Goal: Navigation & Orientation: Find specific page/section

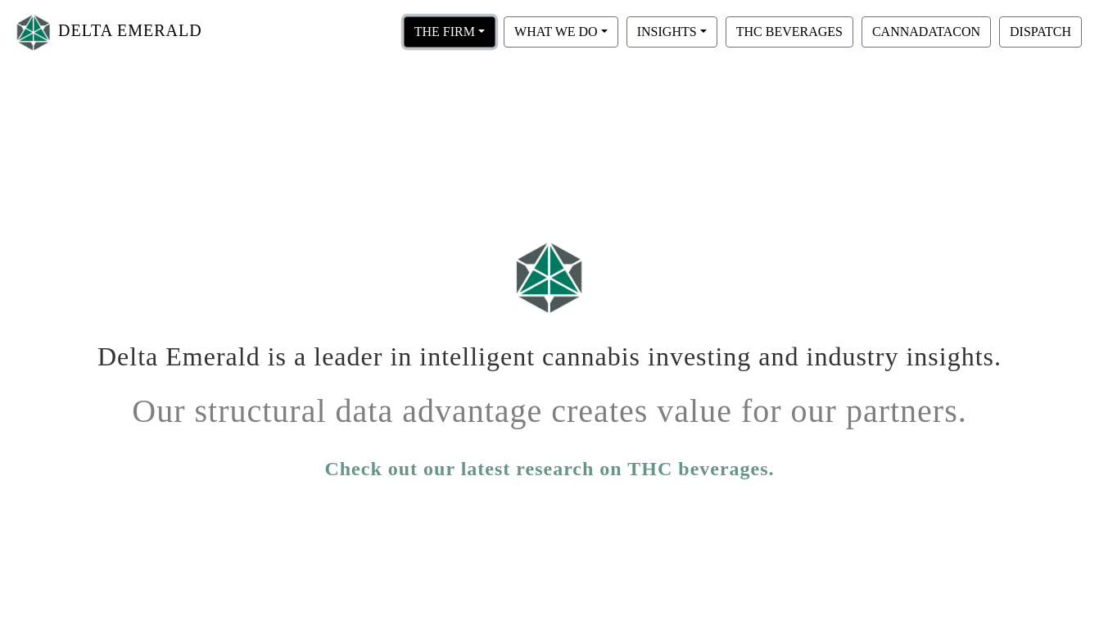
click at [471, 25] on button "THE FIRM" at bounding box center [450, 31] width 92 height 31
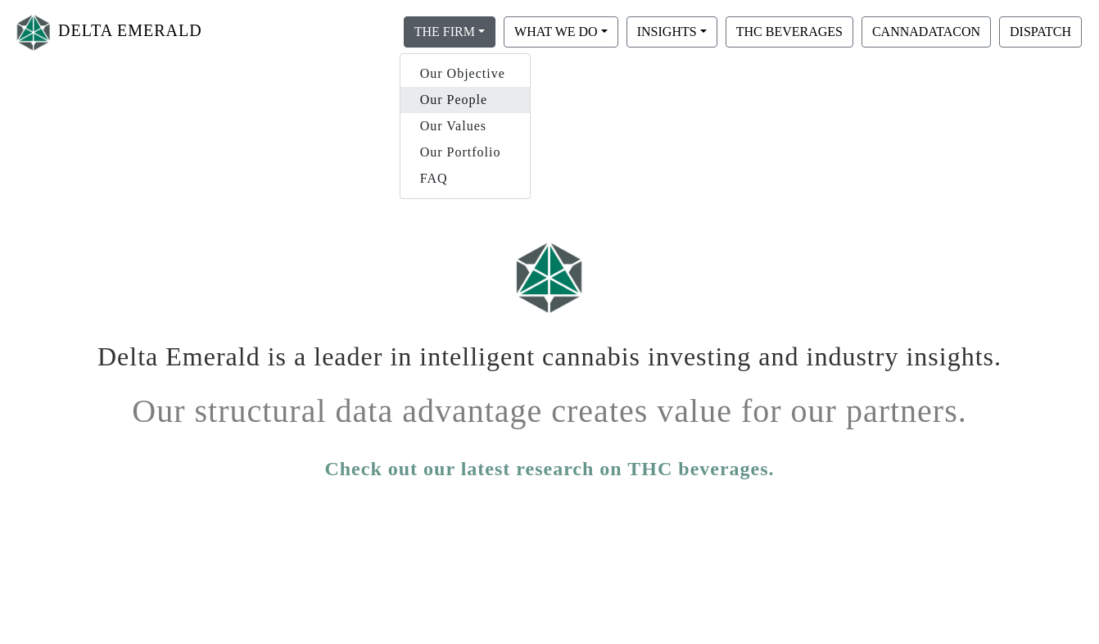
click at [441, 107] on link "Our People" at bounding box center [464, 100] width 129 height 26
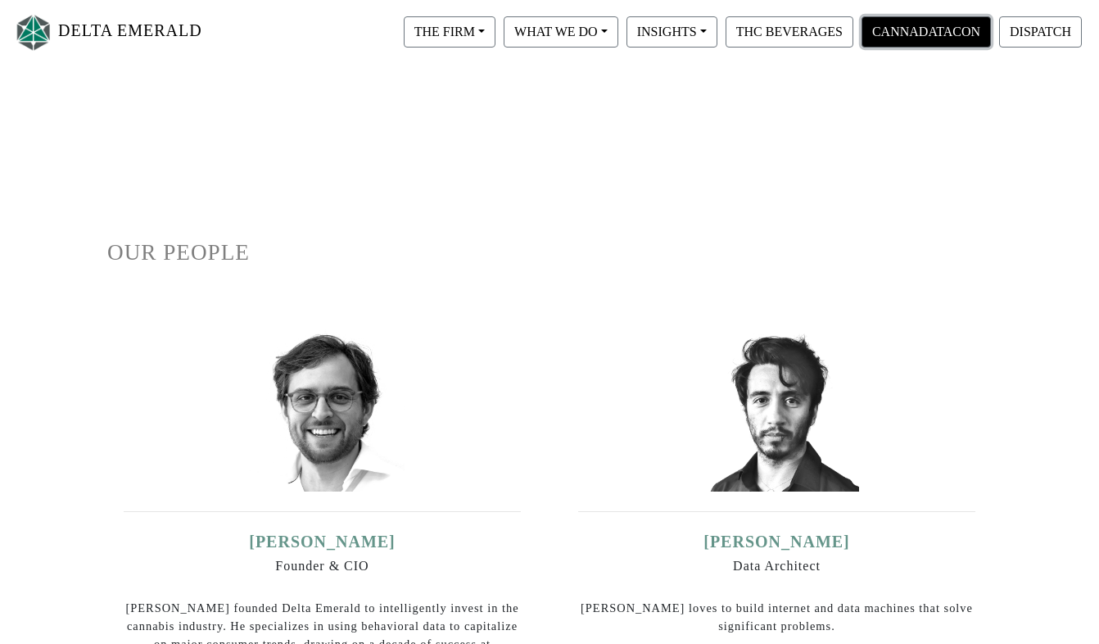
click at [875, 25] on button "CANNADATACON" at bounding box center [926, 31] width 129 height 31
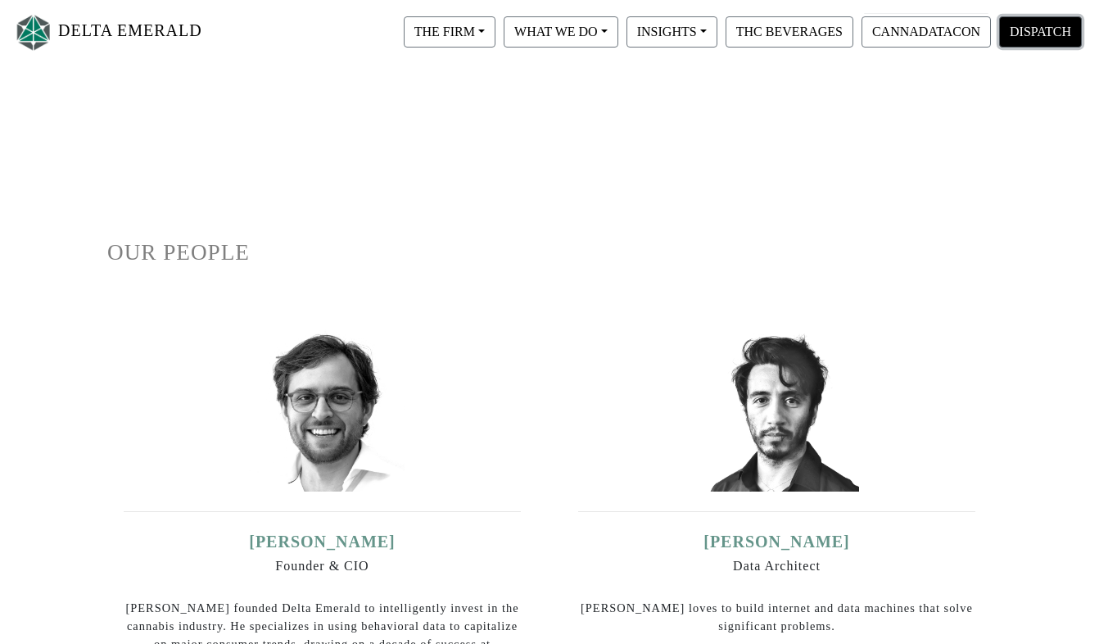
click at [1023, 42] on button "DISPATCH" at bounding box center [1040, 31] width 83 height 31
